Goal: Task Accomplishment & Management: Use online tool/utility

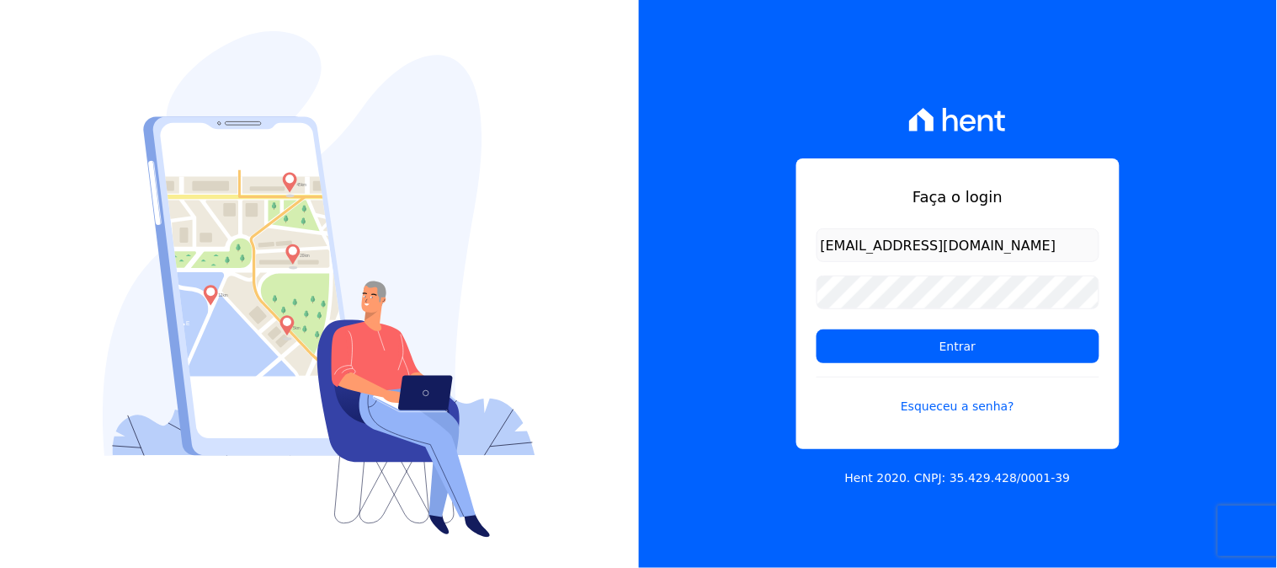
type input "[EMAIL_ADDRESS][DOMAIN_NAME]"
click at [817, 329] on input "Entrar" at bounding box center [958, 346] width 283 height 34
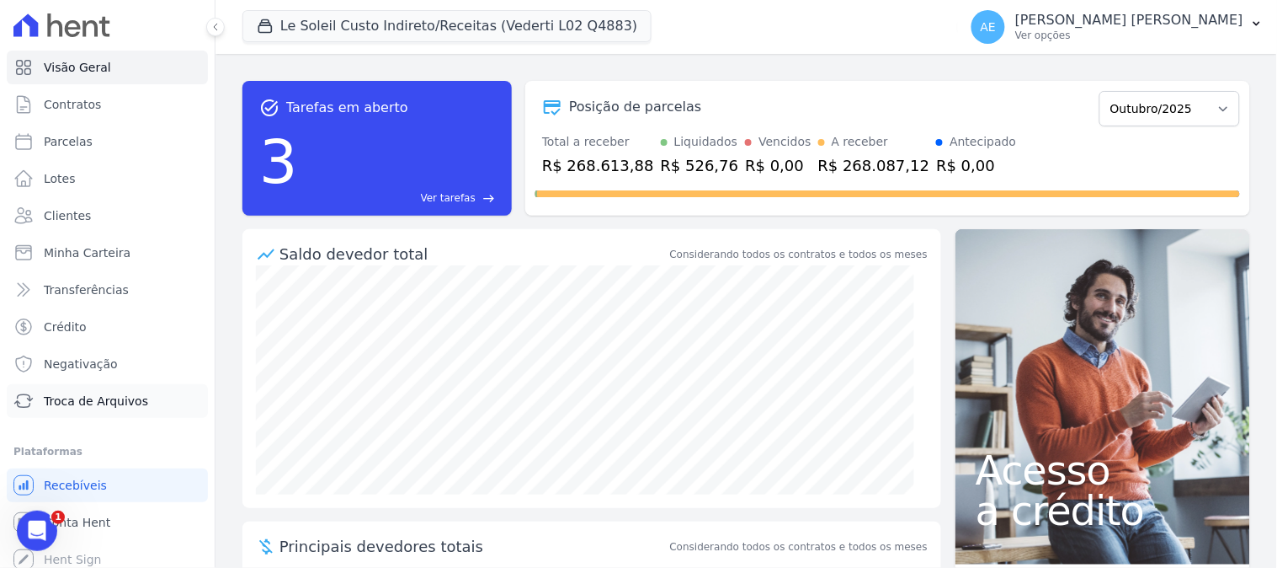
click at [69, 402] on span "Troca de Arquivos" at bounding box center [96, 400] width 104 height 17
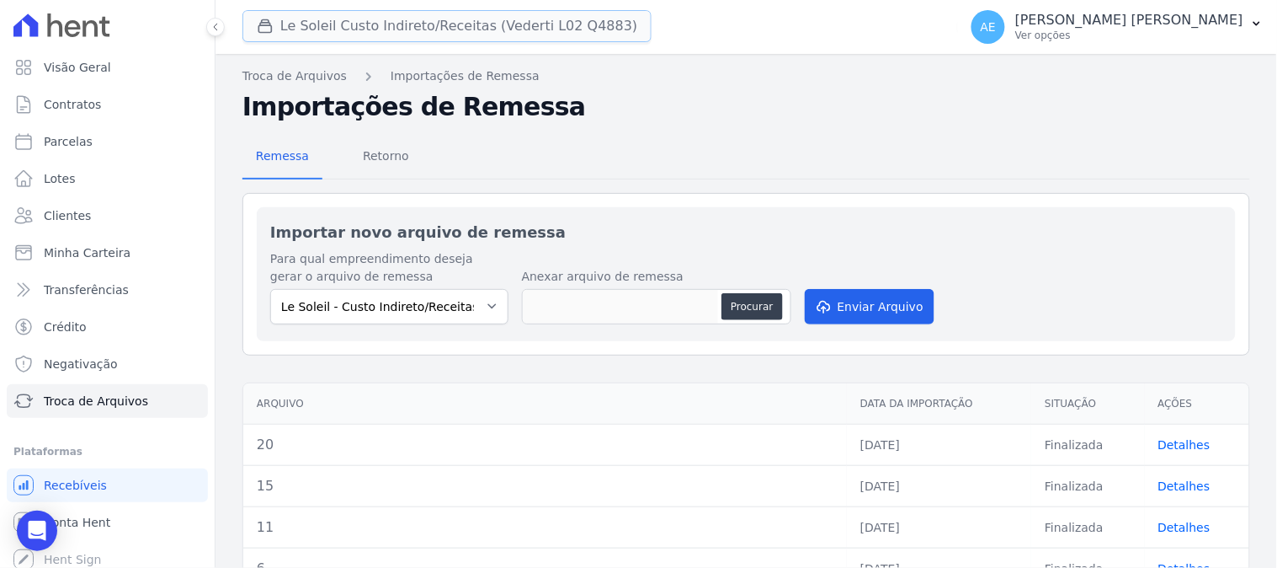
click at [416, 29] on button "Le Soleil Custo Indireto/Receitas (Vederti L02 Q4883)" at bounding box center [447, 26] width 409 height 32
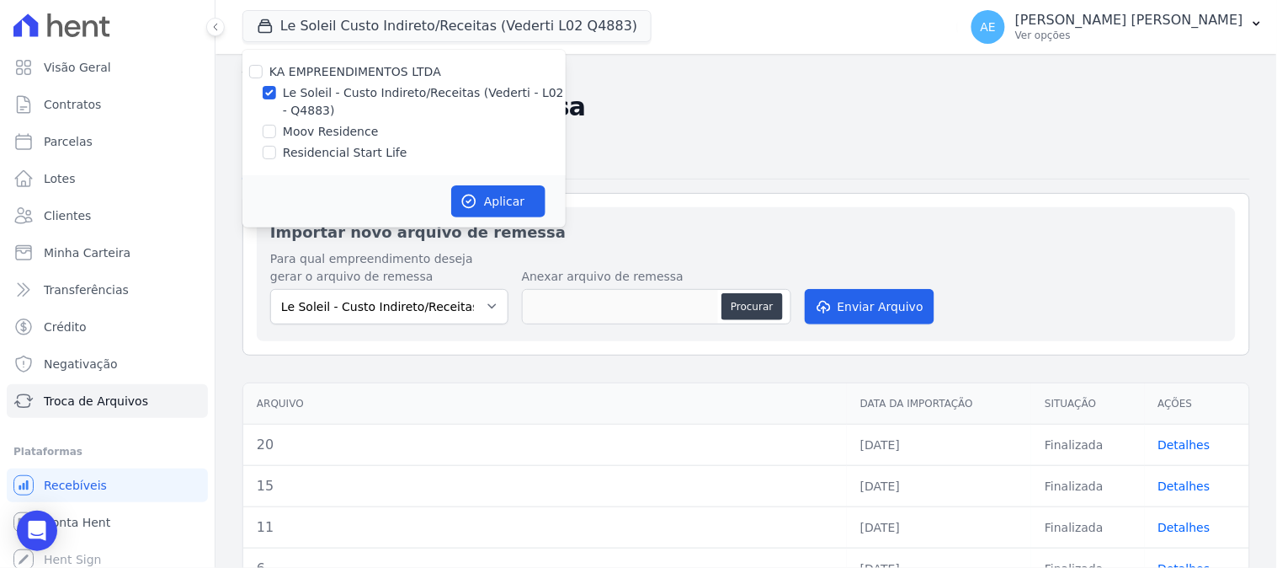
click at [265, 85] on div at bounding box center [269, 92] width 13 height 17
click at [270, 89] on input "Le Soleil - Custo Indireto/Receitas (Vederti - L02 - Q4883)" at bounding box center [269, 92] width 13 height 13
checkbox input "false"
click at [265, 152] on input "Residencial Start Life" at bounding box center [269, 152] width 13 height 13
checkbox input "true"
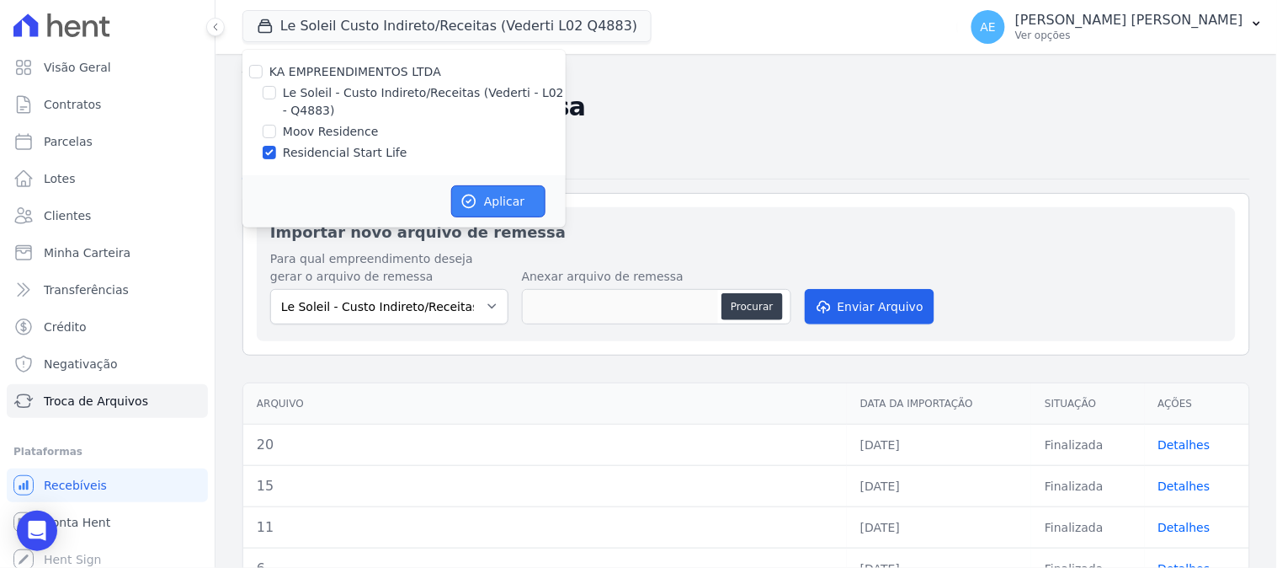
click at [481, 198] on button "Aplicar" at bounding box center [498, 201] width 94 height 32
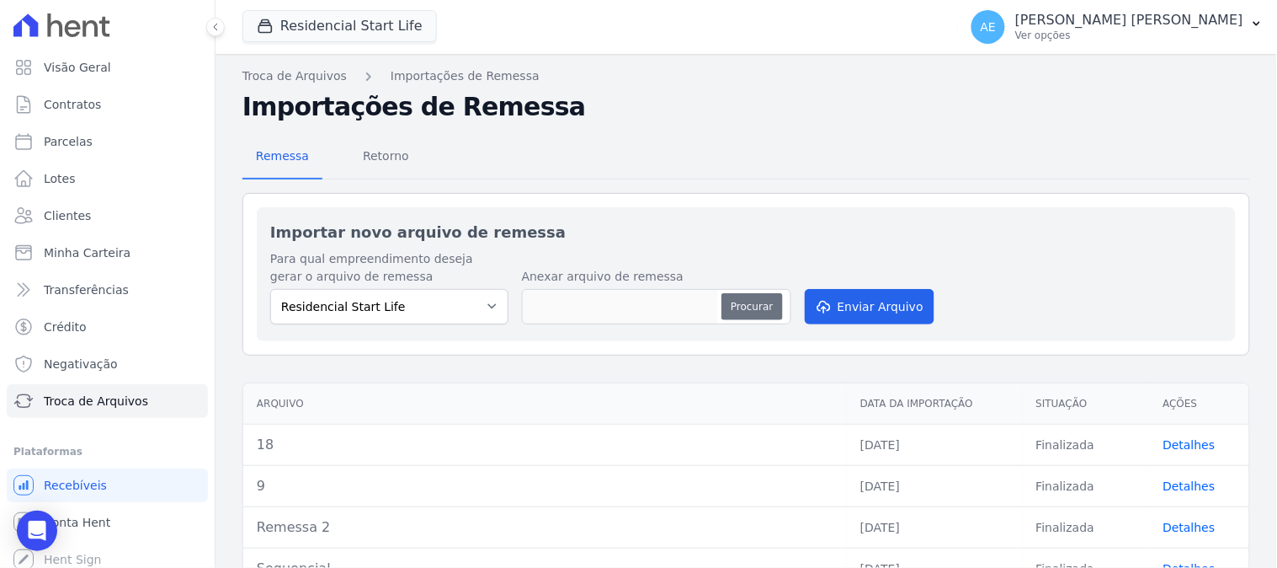
click at [750, 312] on button "Procurar" at bounding box center [752, 306] width 61 height 27
click at [742, 310] on button "Procurar" at bounding box center [752, 306] width 61 height 27
type input "23"
click at [859, 306] on button "Enviar Arquivo" at bounding box center [870, 306] width 130 height 35
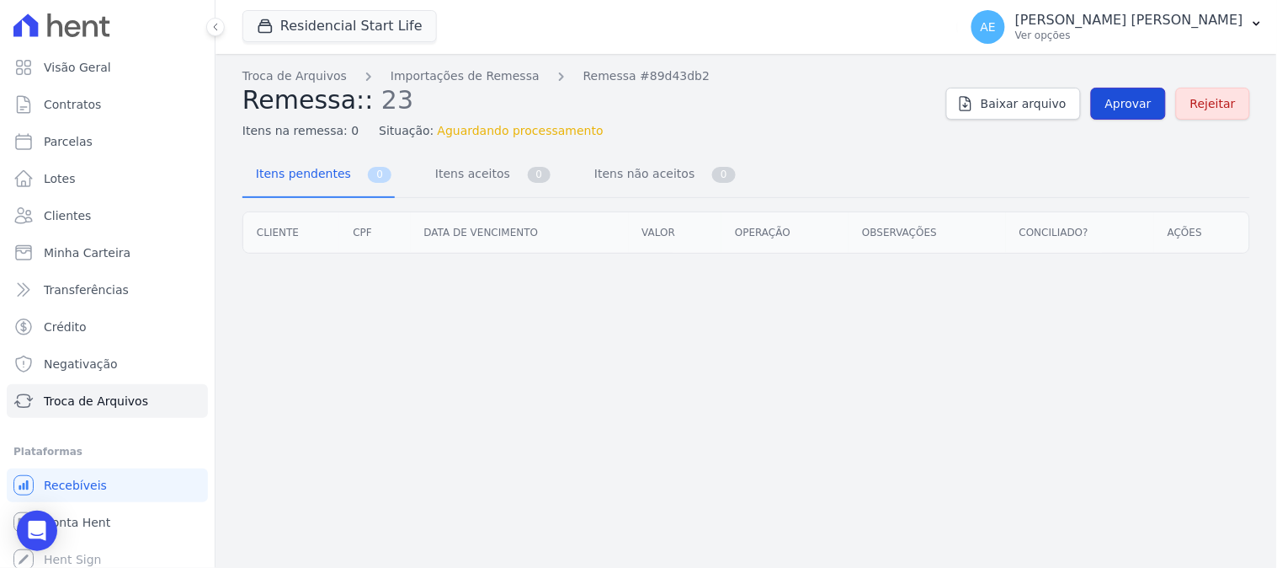
click at [1122, 108] on span "Aprovar" at bounding box center [1129, 103] width 46 height 17
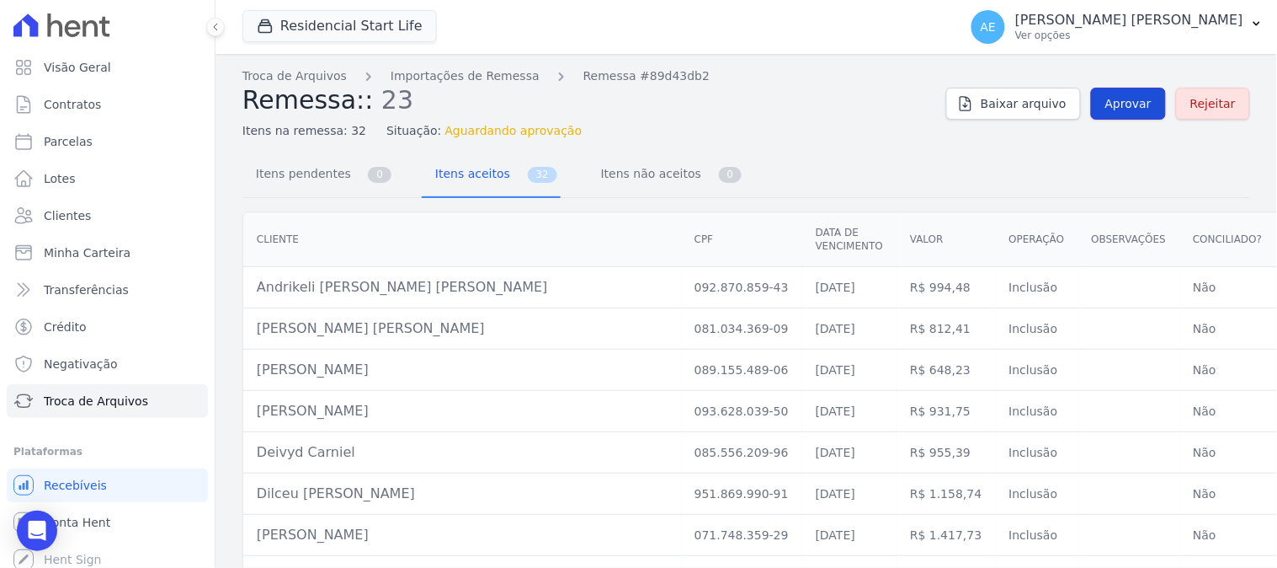
click at [1117, 105] on span "Aprovar" at bounding box center [1129, 103] width 46 height 17
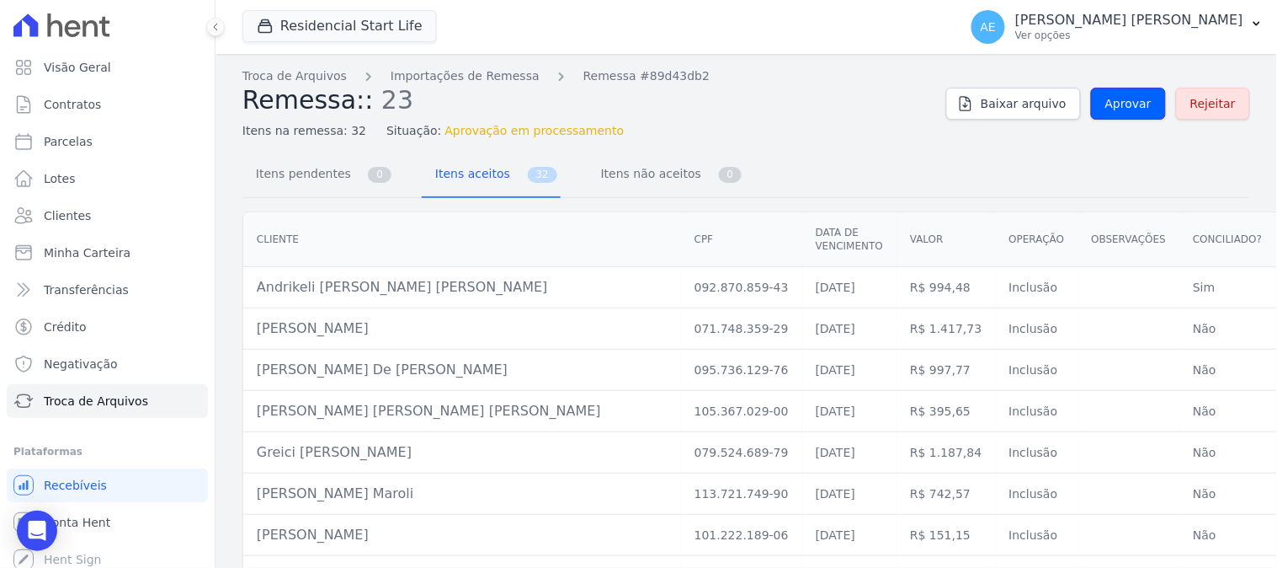
click at [1117, 105] on span "Aprovar" at bounding box center [1129, 103] width 46 height 17
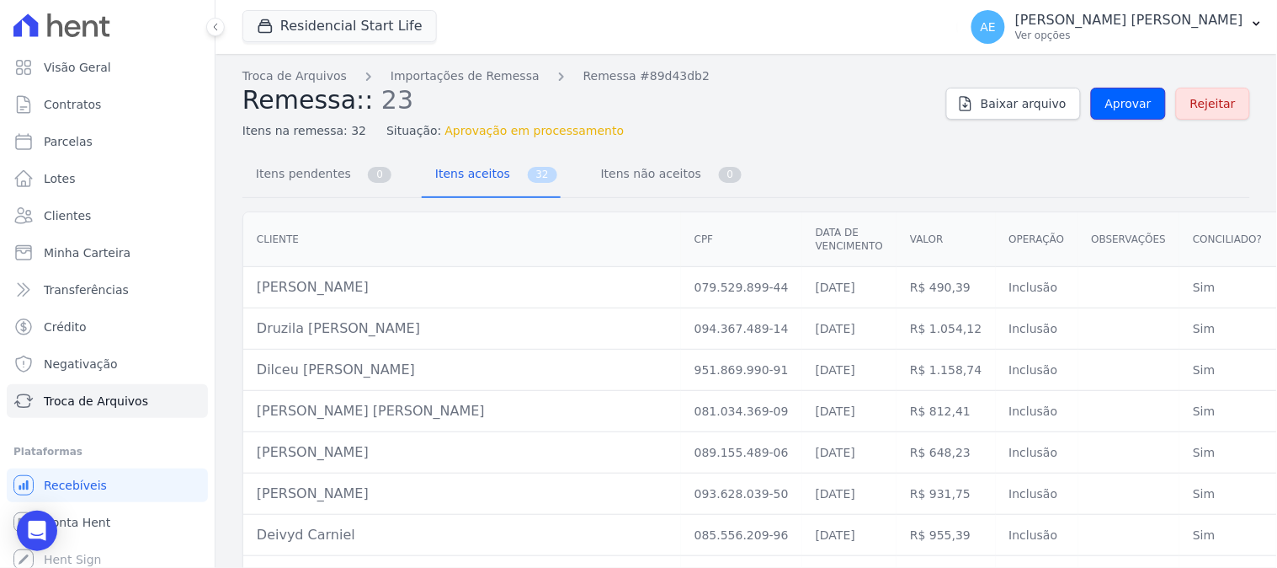
click at [1117, 105] on span "Aprovar" at bounding box center [1129, 103] width 46 height 17
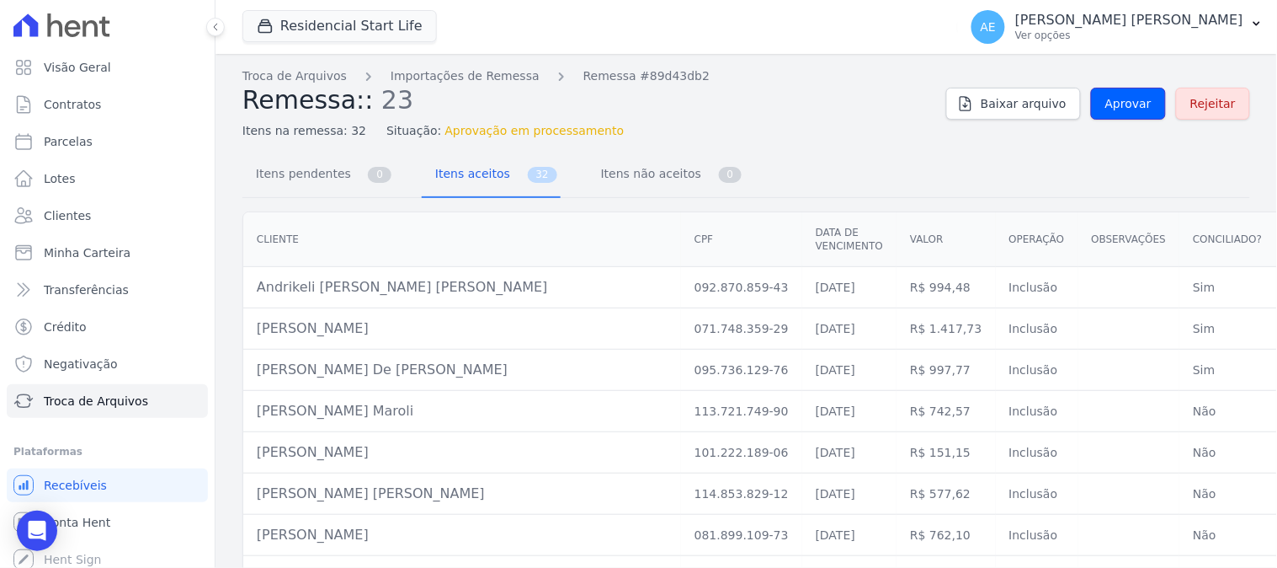
click at [1117, 105] on span "Aprovar" at bounding box center [1129, 103] width 46 height 17
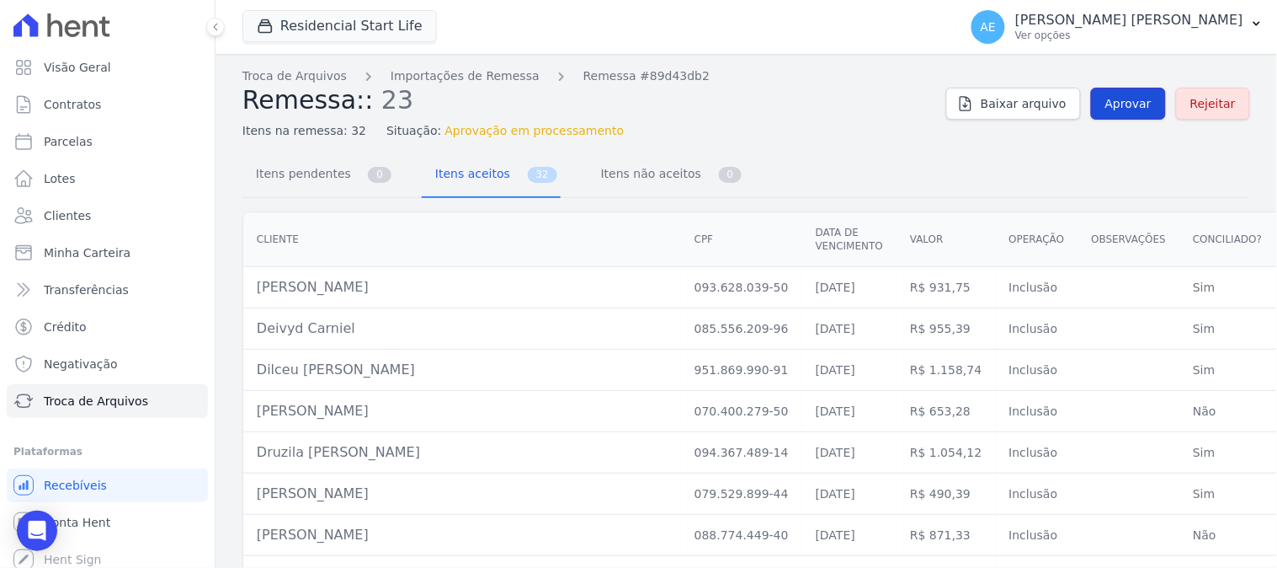
click at [1128, 111] on span "Aprovar" at bounding box center [1129, 103] width 46 height 17
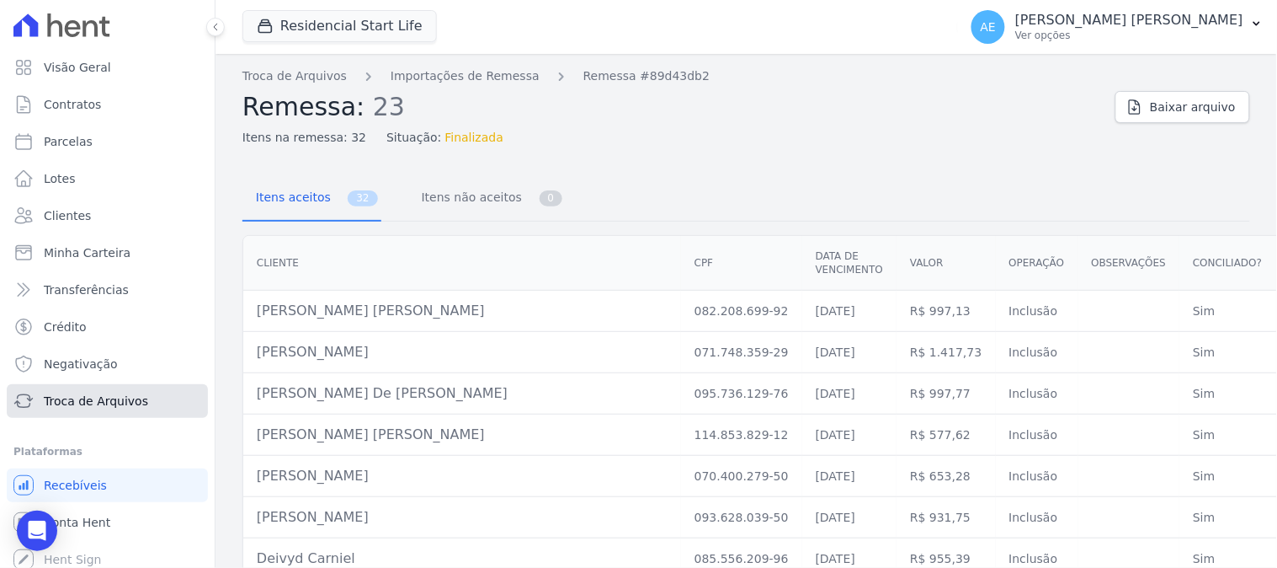
click at [88, 405] on span "Troca de Arquivos" at bounding box center [96, 400] width 104 height 17
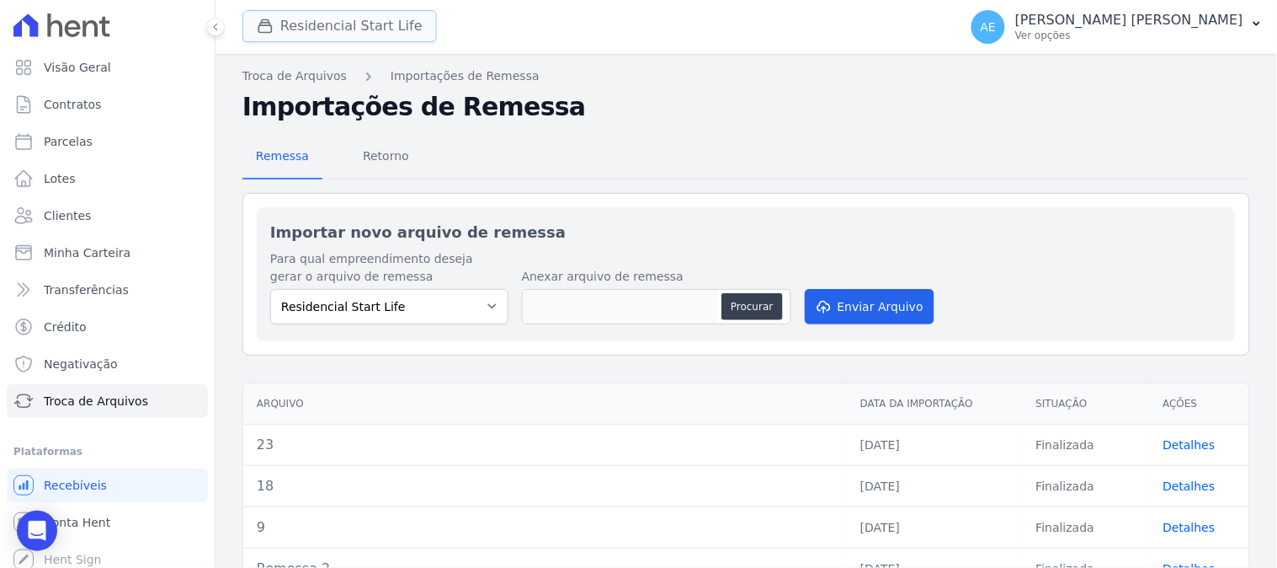
click at [365, 34] on button "Residencial Start Life" at bounding box center [340, 26] width 195 height 32
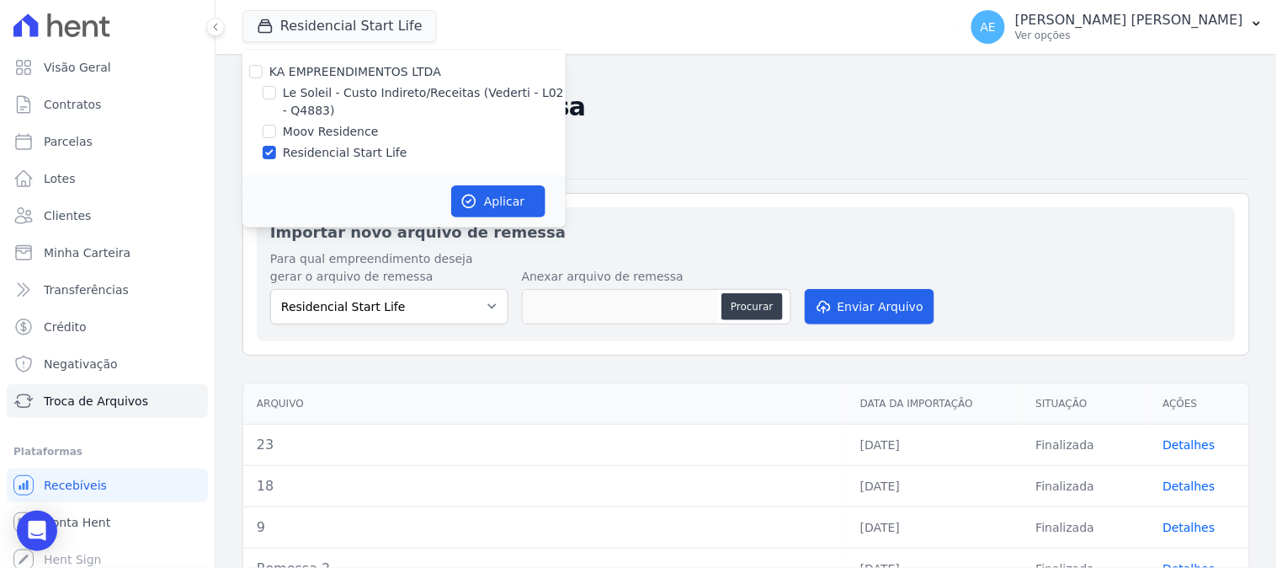
click at [276, 146] on div "Residencial Start Life" at bounding box center [404, 153] width 323 height 18
click at [274, 150] on input "Residencial Start Life" at bounding box center [269, 152] width 13 height 13
checkbox input "false"
click at [270, 131] on input "Moov Residence" at bounding box center [269, 131] width 13 height 13
checkbox input "true"
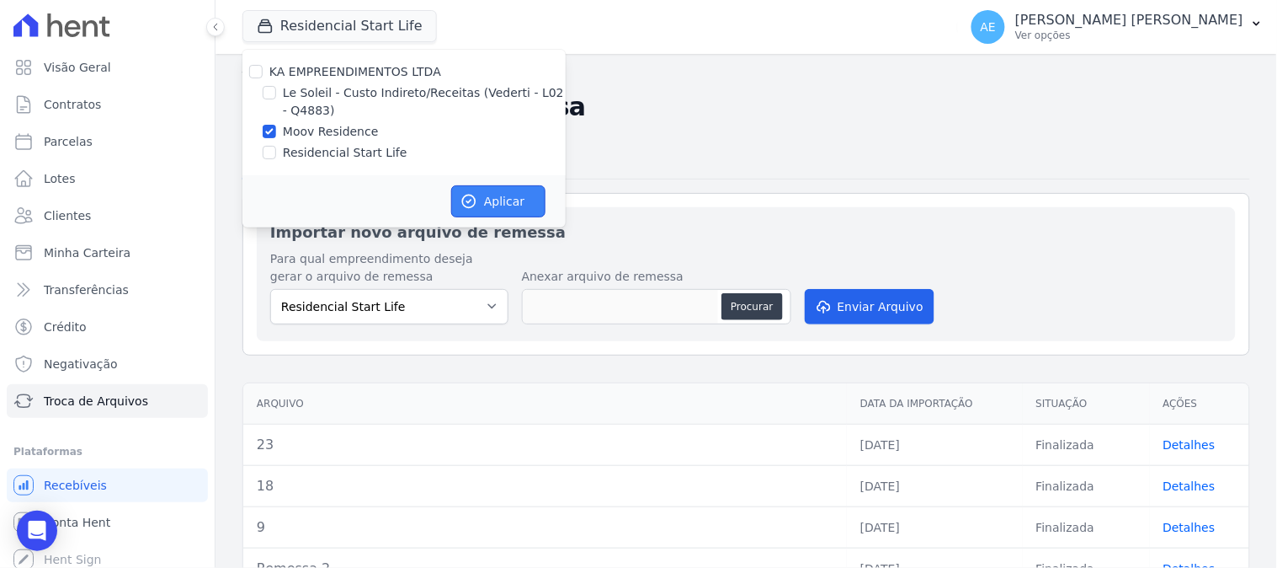
click at [512, 196] on button "Aplicar" at bounding box center [498, 201] width 94 height 32
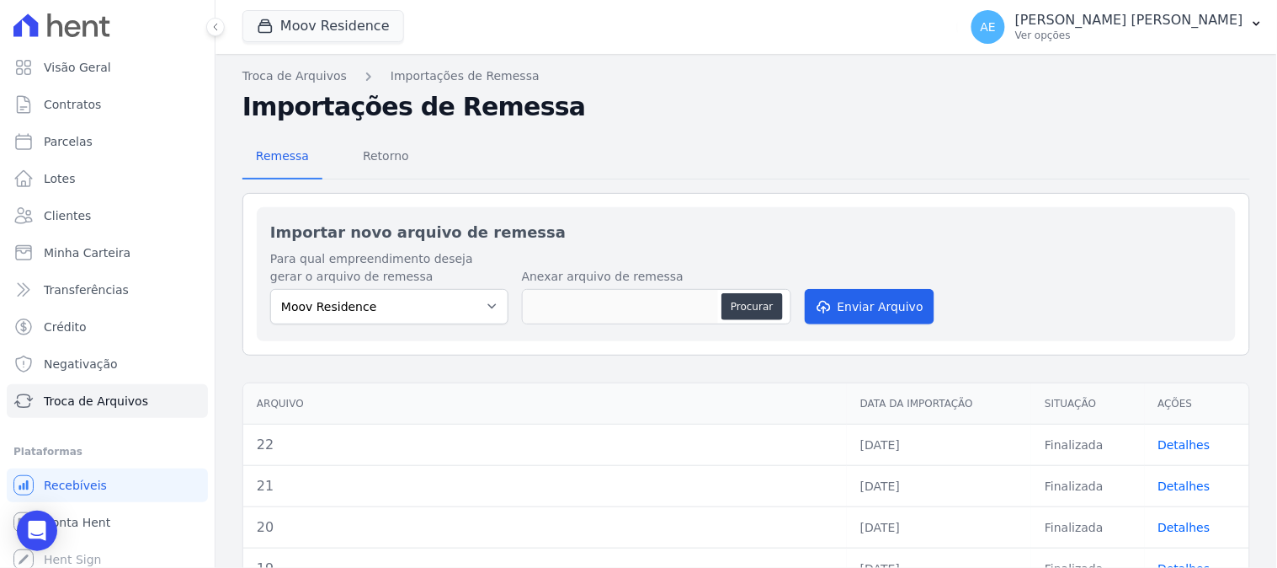
click at [759, 318] on div "Procurar" at bounding box center [656, 306] width 269 height 35
click at [759, 314] on button "Procurar" at bounding box center [752, 306] width 61 height 27
type input "24"
click at [876, 312] on button "Enviar Arquivo" at bounding box center [870, 306] width 130 height 35
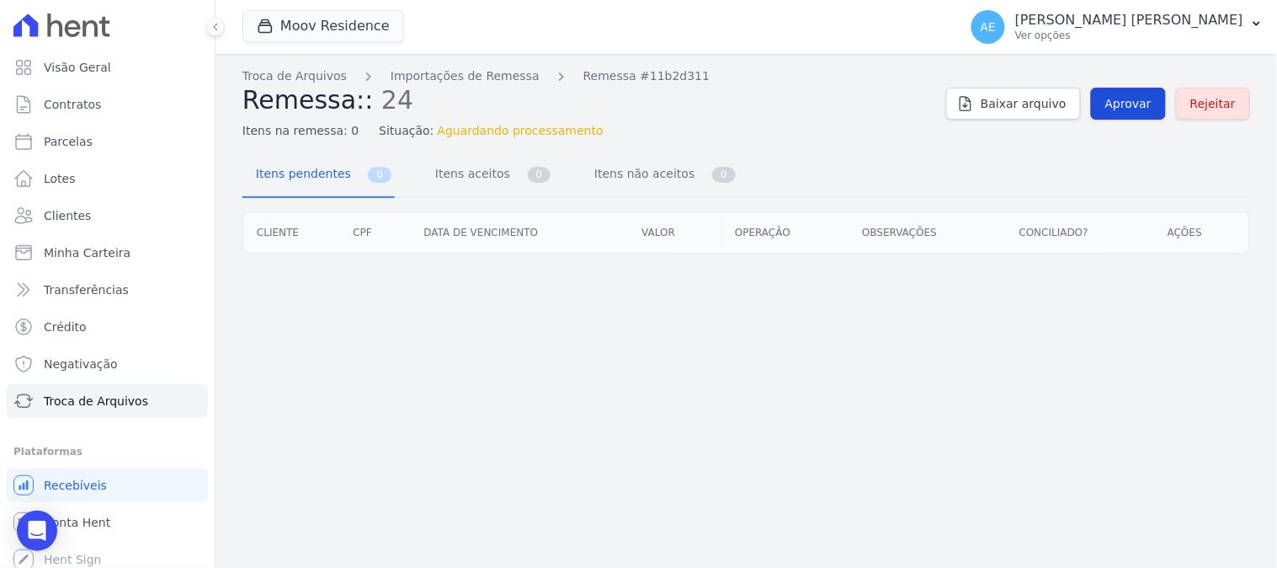
click at [1132, 111] on span "Aprovar" at bounding box center [1129, 103] width 46 height 17
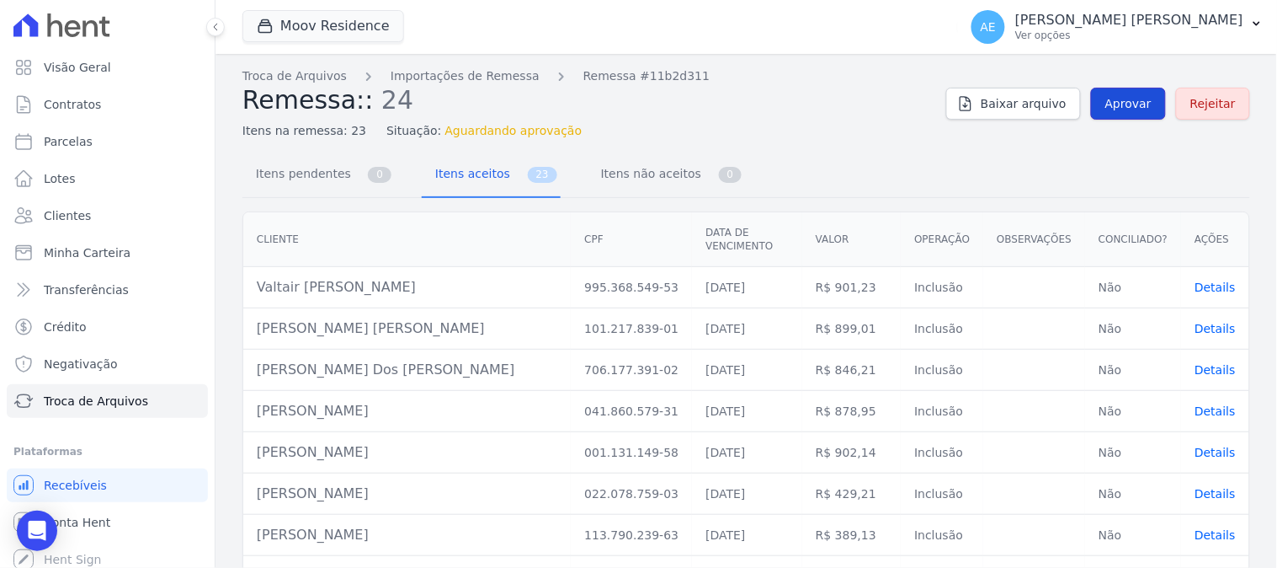
click at [1129, 106] on span "Aprovar" at bounding box center [1129, 103] width 46 height 17
click at [1129, 107] on span "Aprovar" at bounding box center [1129, 103] width 46 height 17
click at [1118, 104] on span "Aprovar" at bounding box center [1129, 103] width 46 height 17
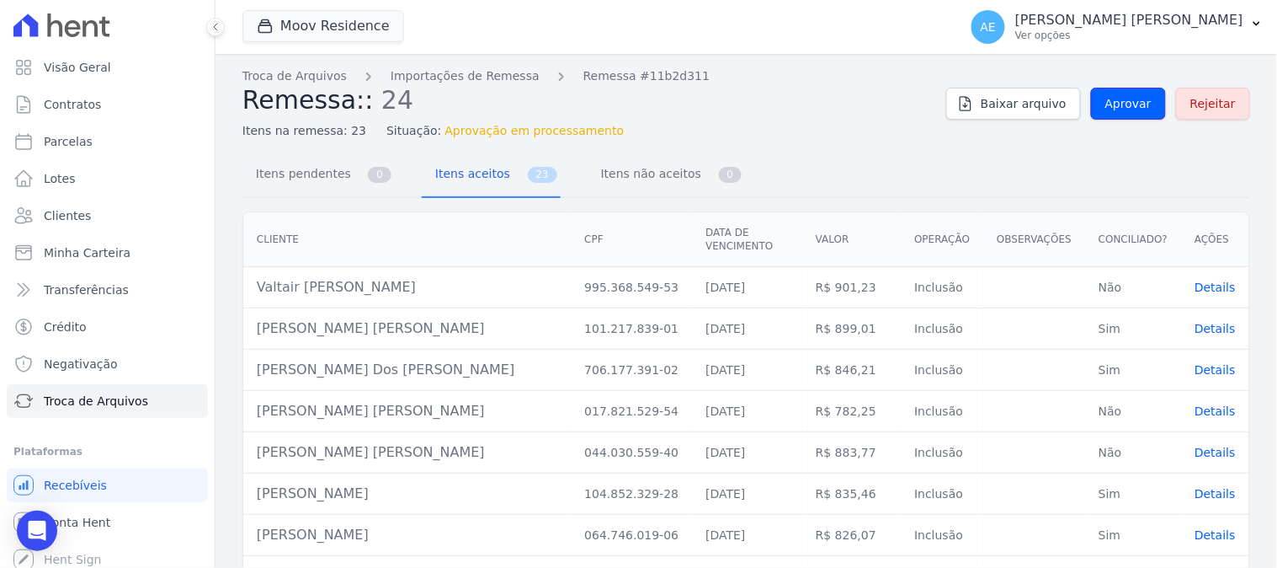
click at [1118, 104] on span "Aprovar" at bounding box center [1129, 103] width 46 height 17
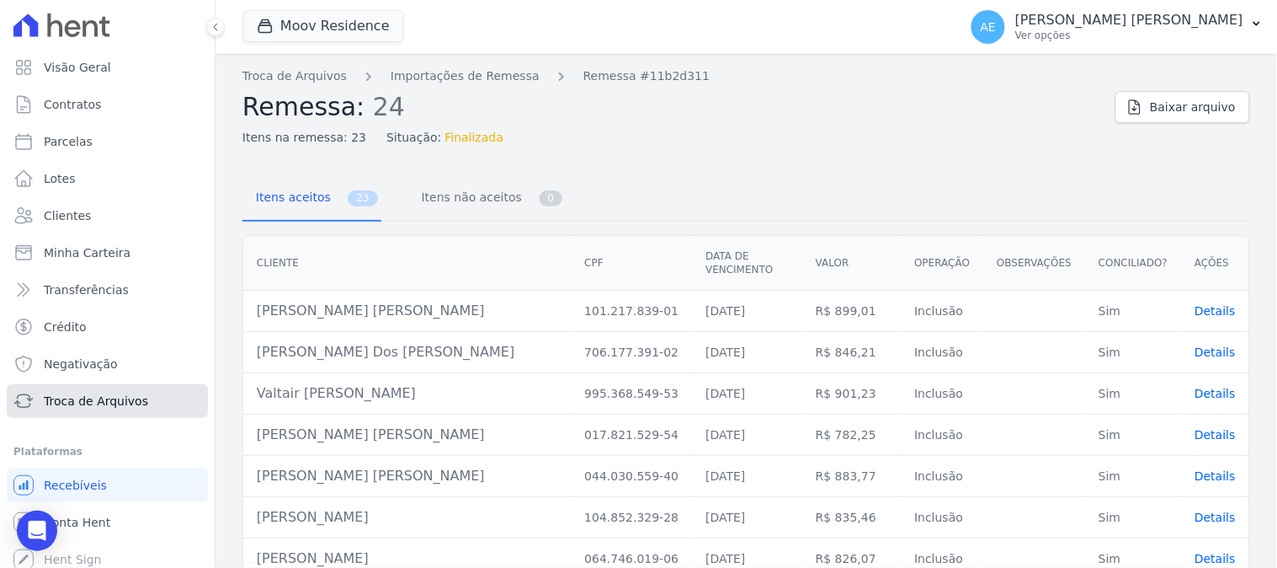
click at [102, 398] on span "Troca de Arquivos" at bounding box center [96, 400] width 104 height 17
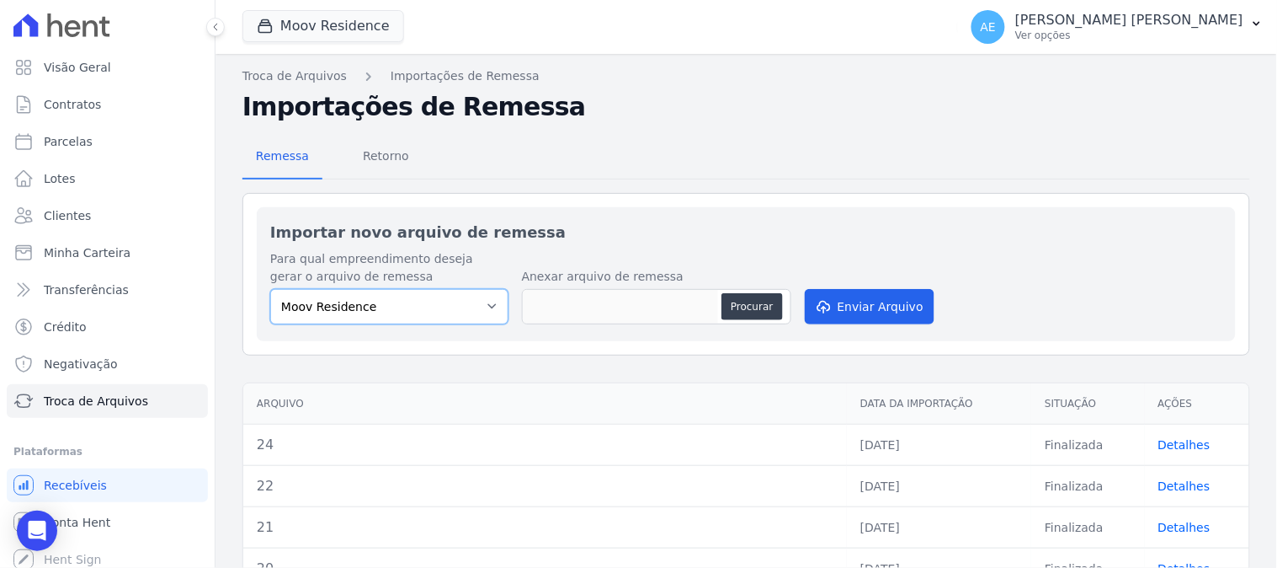
click at [444, 306] on select "Moov Residence" at bounding box center [389, 306] width 238 height 35
click at [350, 23] on button "Moov Residence" at bounding box center [324, 26] width 162 height 32
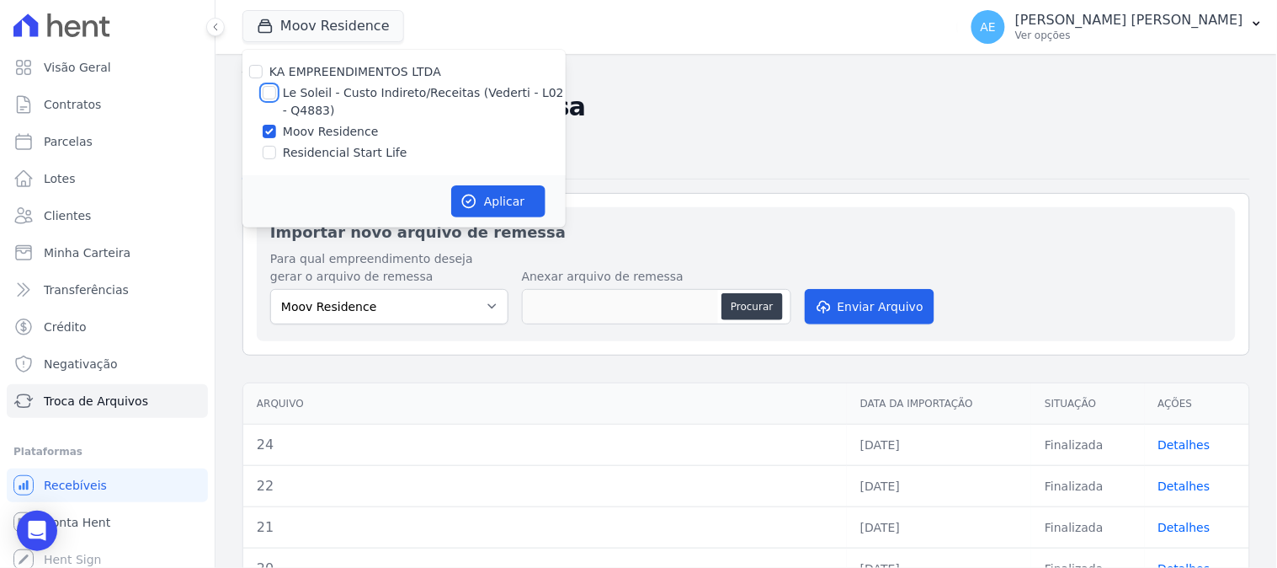
click at [271, 91] on input "Le Soleil - Custo Indireto/Receitas (Vederti - L02 - Q4883)" at bounding box center [269, 92] width 13 height 13
checkbox input "true"
click at [264, 129] on input "Moov Residence" at bounding box center [269, 131] width 13 height 13
checkbox input "false"
click at [492, 197] on button "Aplicar" at bounding box center [498, 201] width 94 height 32
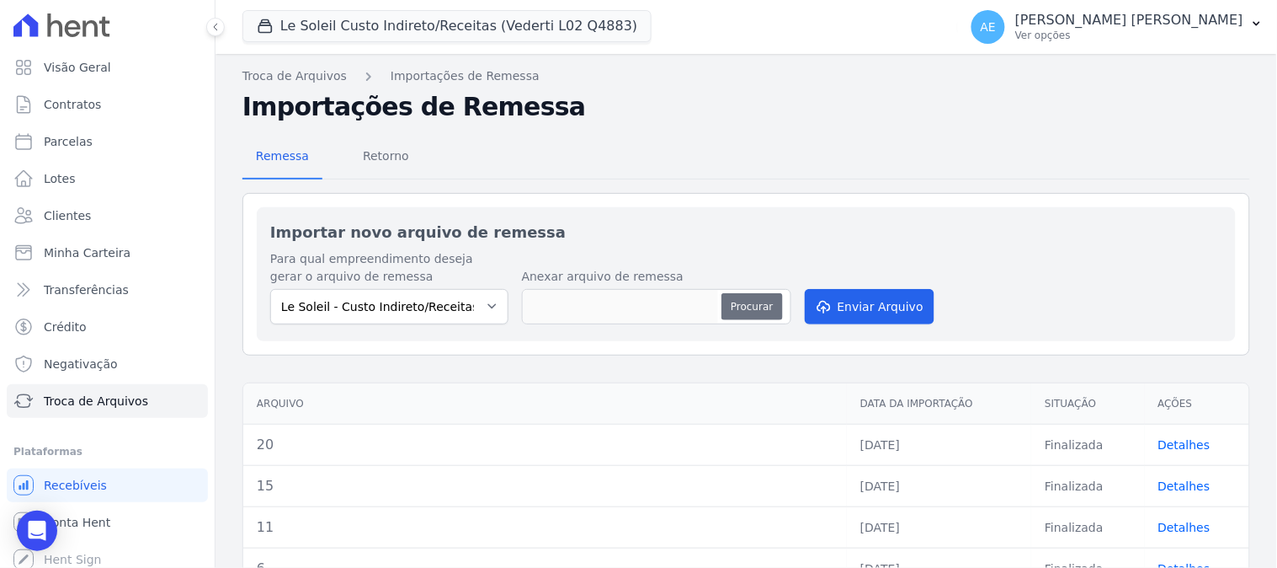
click at [737, 316] on button "Procurar" at bounding box center [752, 306] width 61 height 27
type input "26"
click at [874, 317] on button "Enviar Arquivo" at bounding box center [870, 306] width 130 height 35
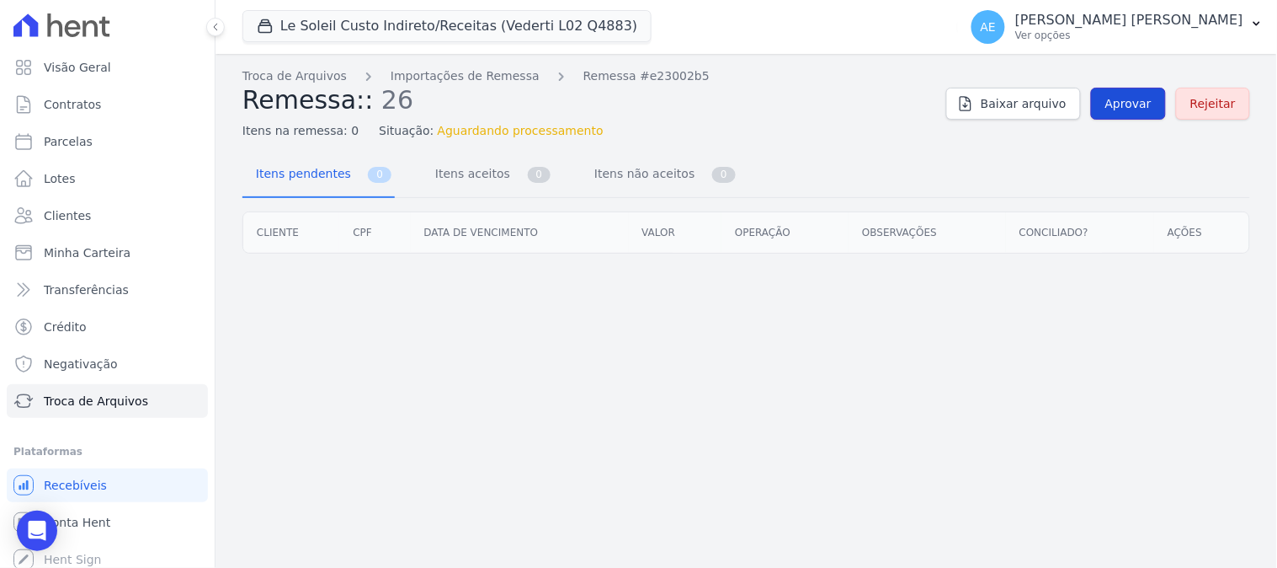
click at [1137, 107] on span "Aprovar" at bounding box center [1129, 103] width 46 height 17
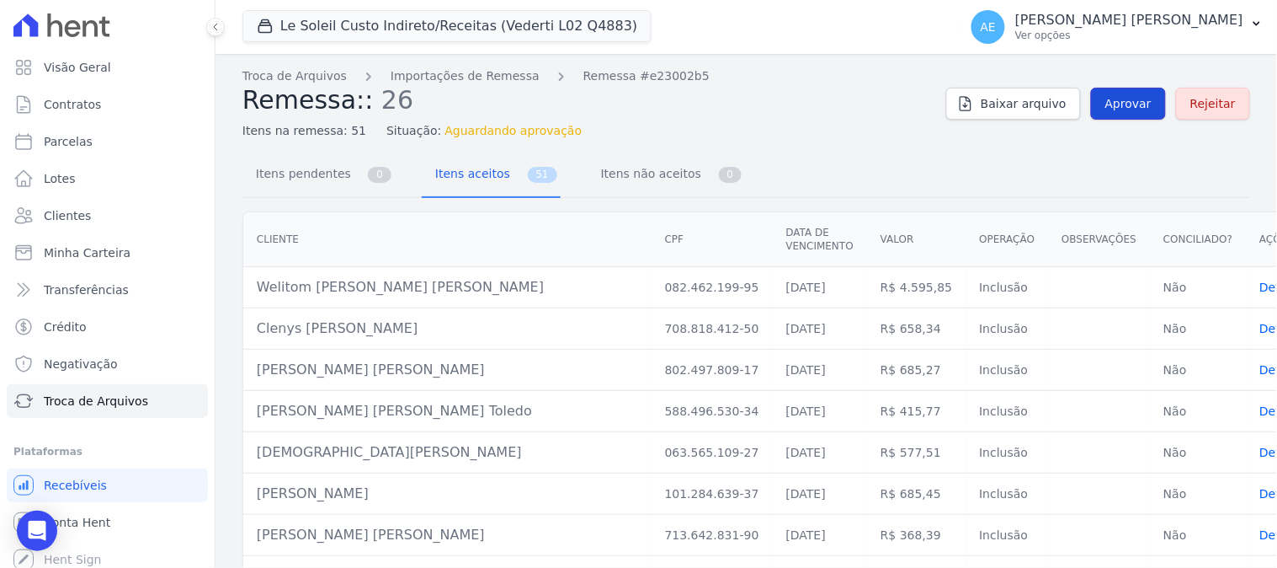
click at [1121, 109] on span "Aprovar" at bounding box center [1129, 103] width 46 height 17
click at [1122, 104] on span "Aprovar" at bounding box center [1129, 103] width 46 height 17
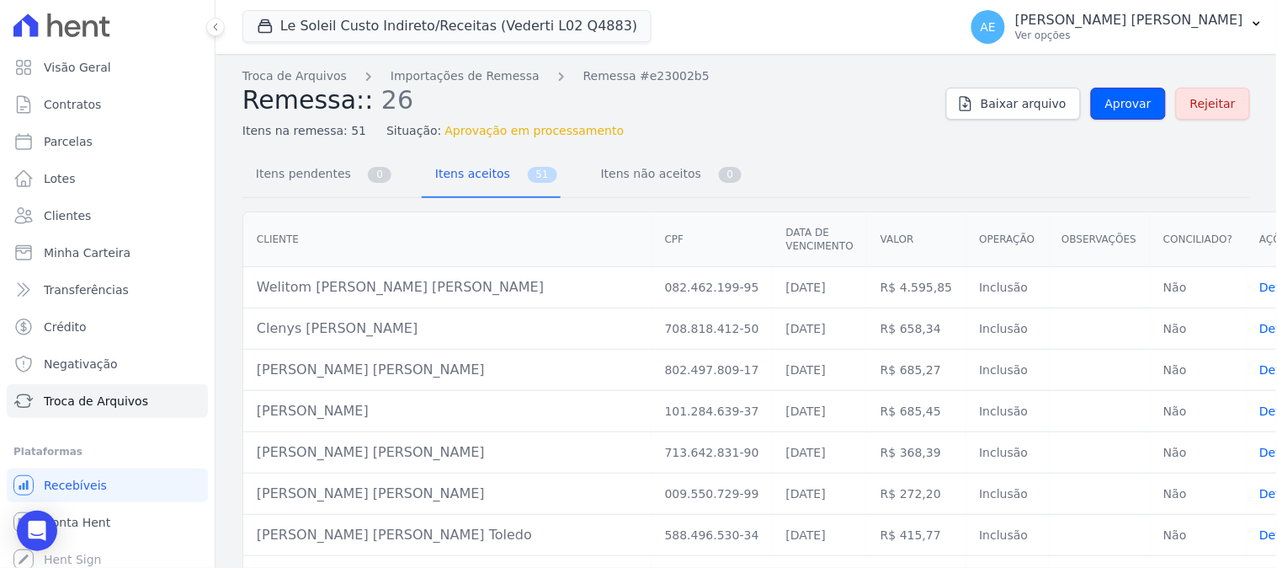
click at [1122, 104] on span "Aprovar" at bounding box center [1129, 103] width 46 height 17
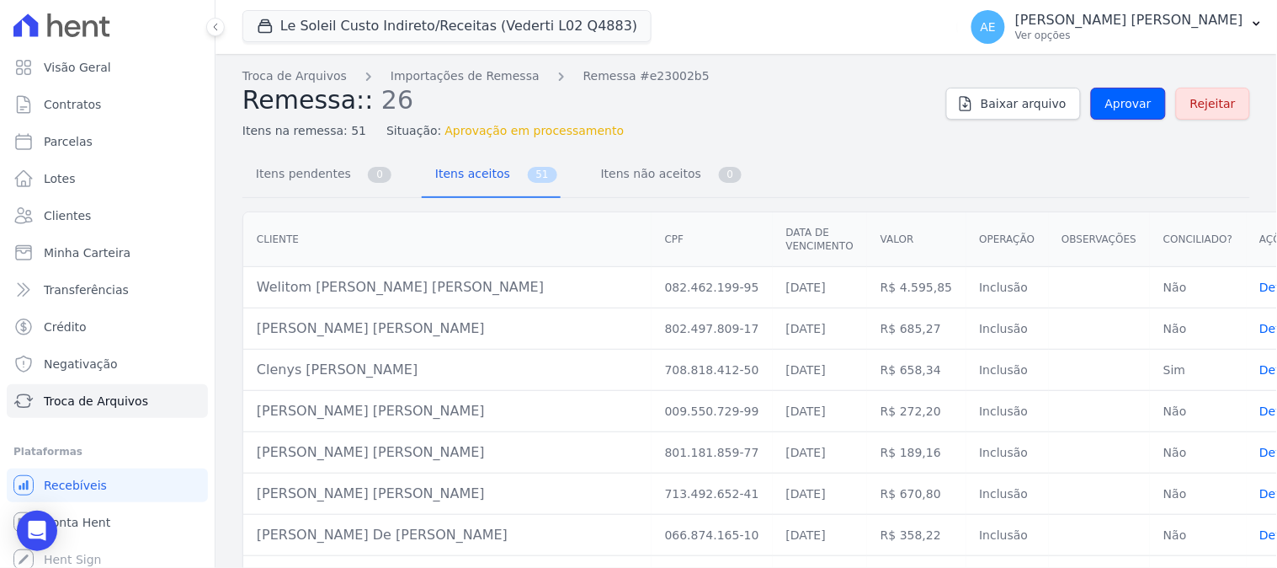
click at [1122, 104] on span "Aprovar" at bounding box center [1129, 103] width 46 height 17
click at [1117, 107] on span "Aprovar" at bounding box center [1129, 103] width 46 height 17
click at [1117, 109] on span "Aprovar" at bounding box center [1129, 103] width 46 height 17
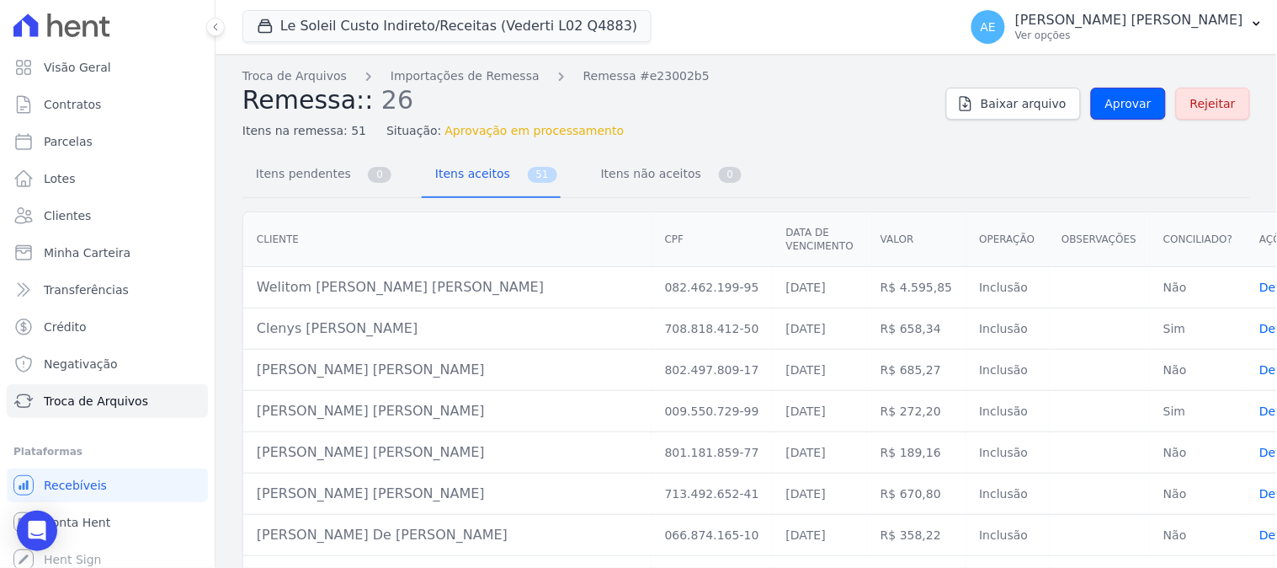
click at [1117, 109] on span "Aprovar" at bounding box center [1129, 103] width 46 height 17
click at [1114, 112] on link "Aprovar" at bounding box center [1128, 104] width 75 height 32
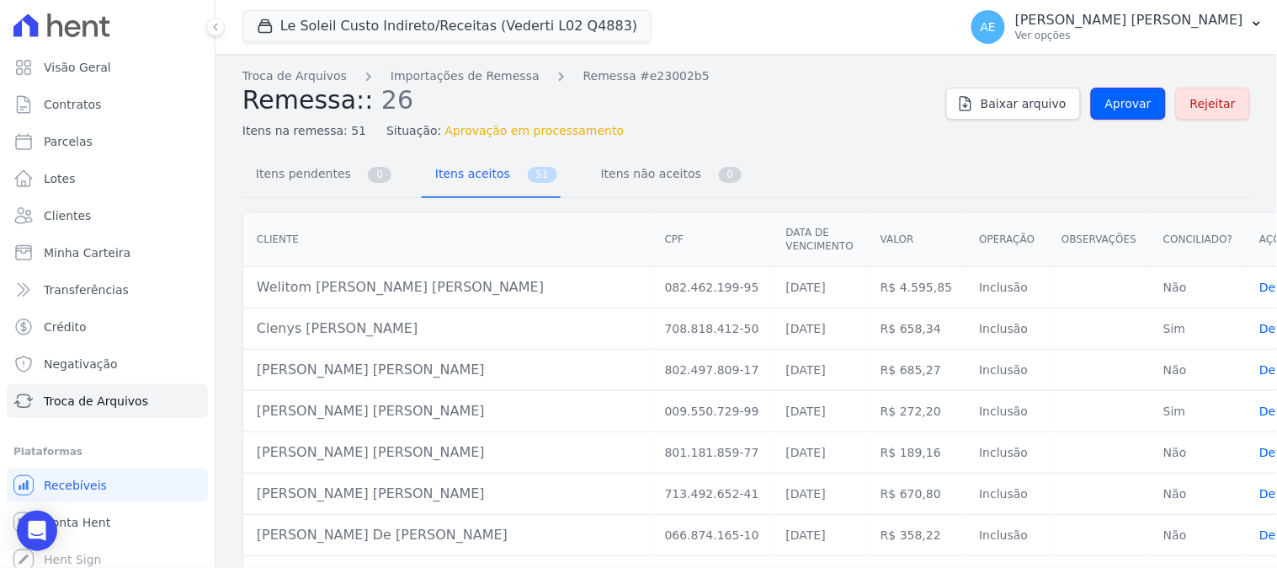
click at [1114, 112] on link "Aprovar" at bounding box center [1128, 104] width 75 height 32
click at [1118, 110] on span "Aprovar" at bounding box center [1129, 103] width 46 height 17
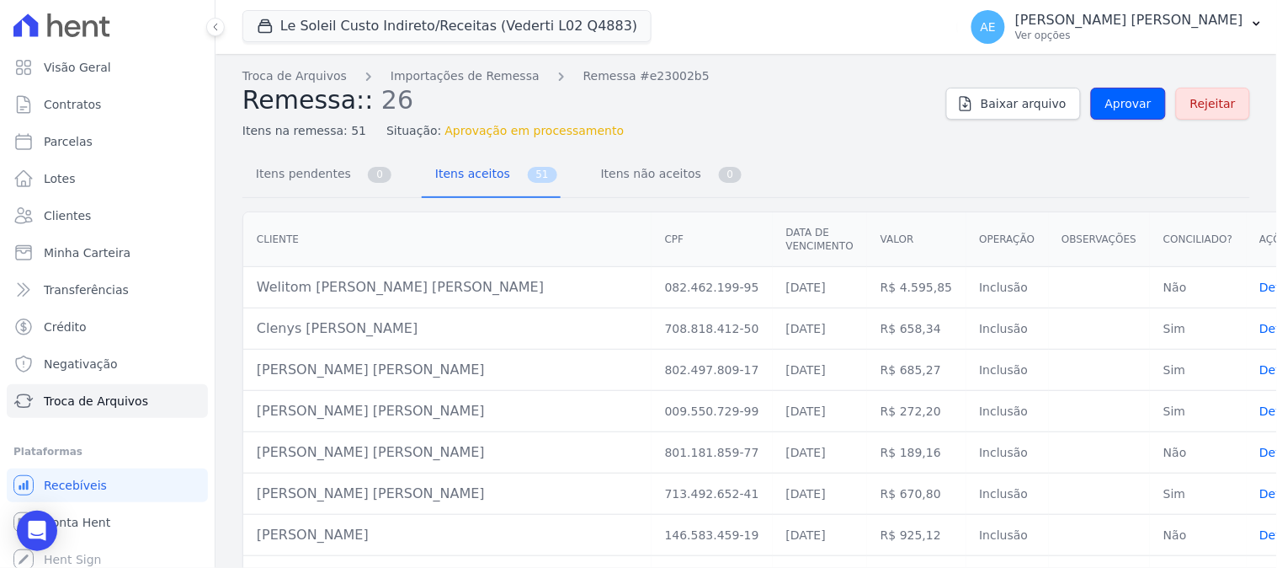
click at [1118, 110] on span "Aprovar" at bounding box center [1129, 103] width 46 height 17
click at [1128, 104] on span "Aprovar" at bounding box center [1129, 103] width 46 height 17
click at [1137, 90] on link "Aprovar" at bounding box center [1128, 104] width 75 height 32
